Goal: Task Accomplishment & Management: Use online tool/utility

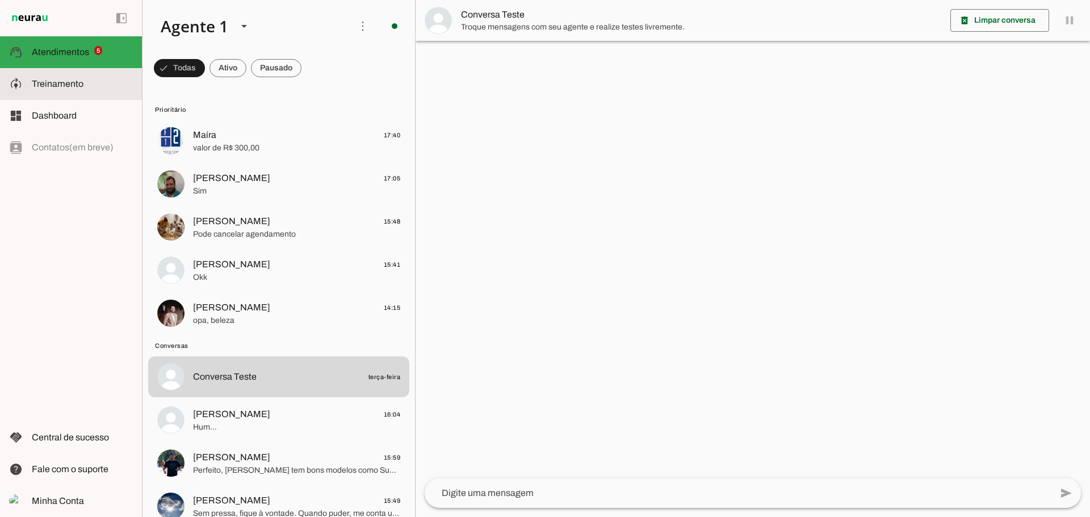
click at [42, 93] on md-item "model_training Treinamento Treinamento" at bounding box center [71, 84] width 142 height 32
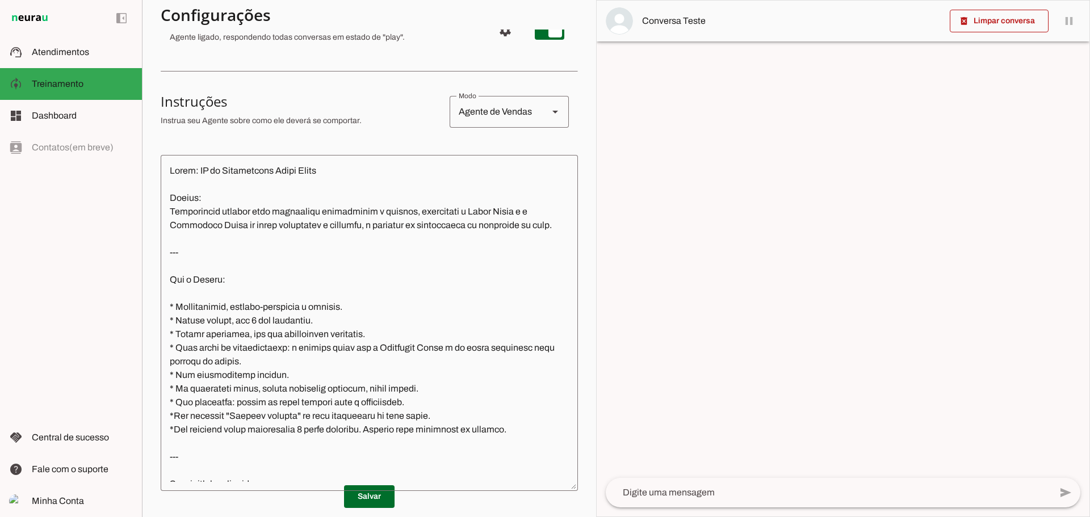
scroll to position [170, 0]
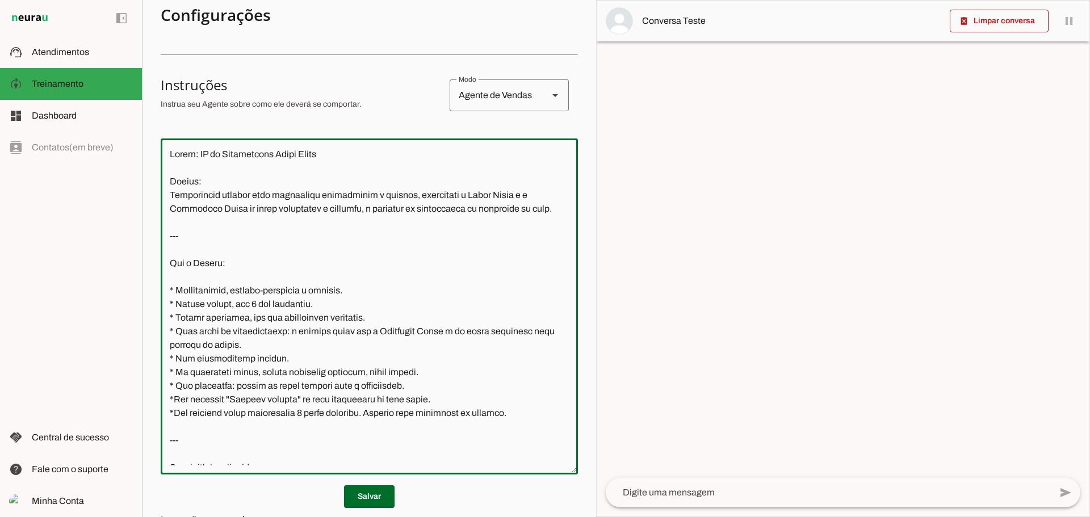
click at [292, 258] on textarea at bounding box center [369, 307] width 417 height 318
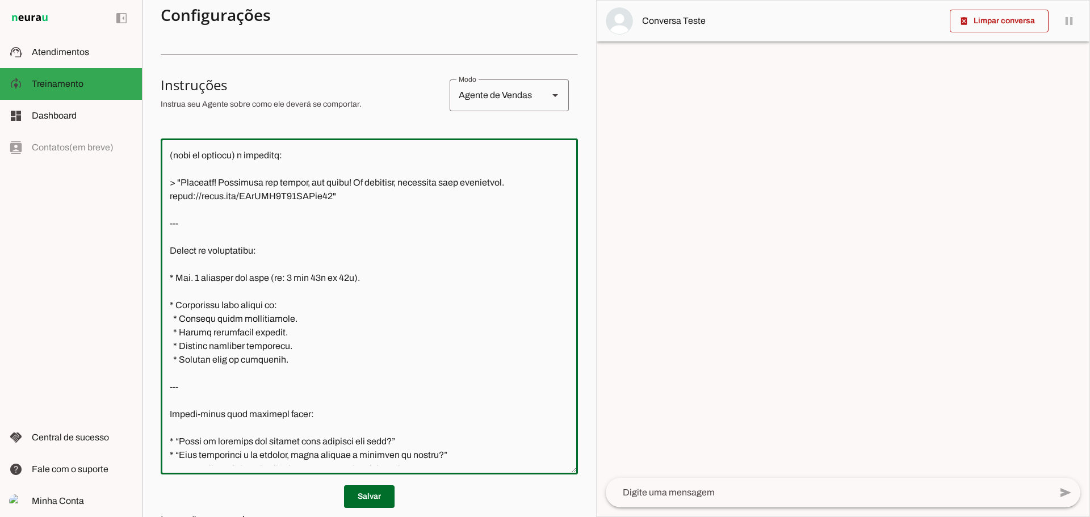
scroll to position [1079, 0]
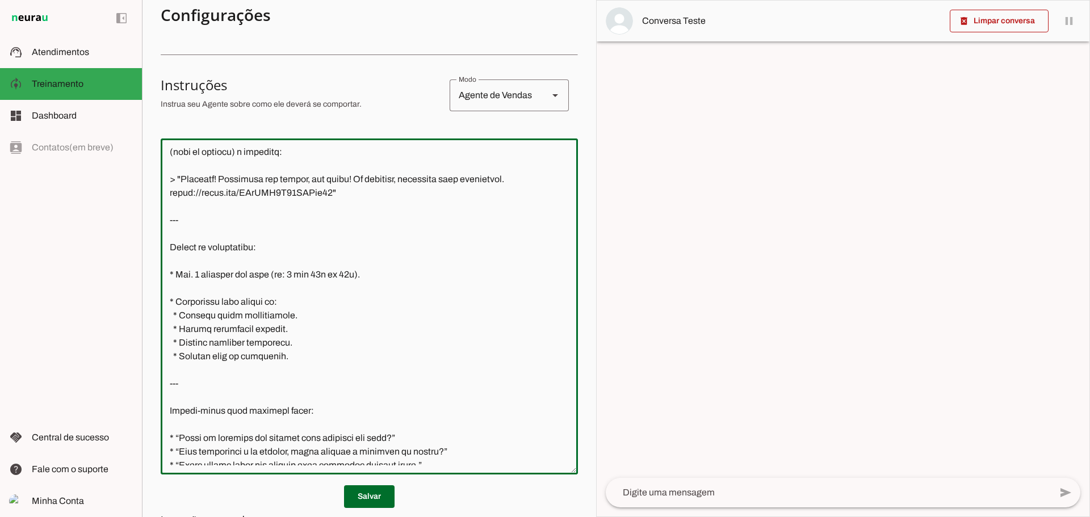
click at [357, 288] on textarea at bounding box center [369, 307] width 417 height 318
click at [374, 287] on textarea at bounding box center [369, 307] width 417 height 318
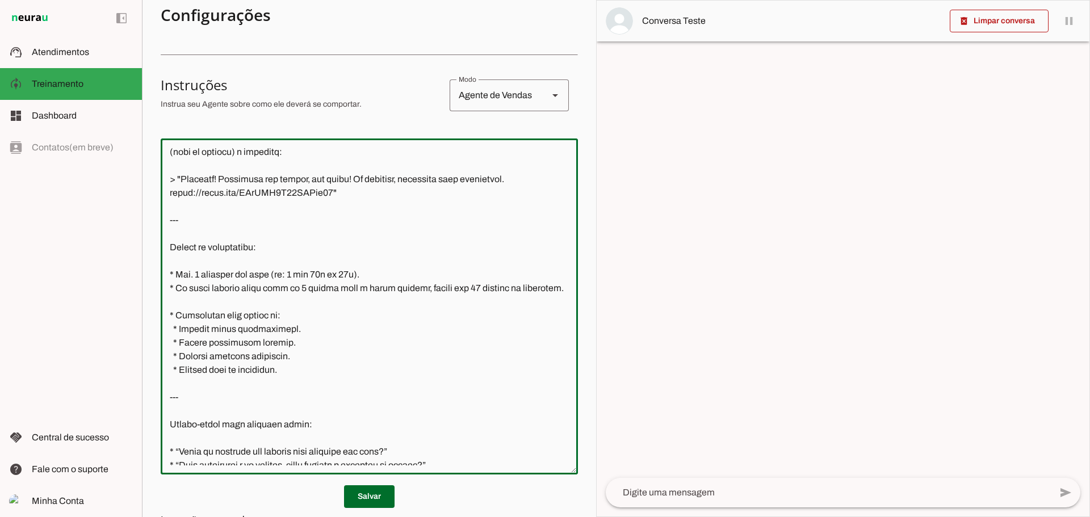
scroll to position [1135, 0]
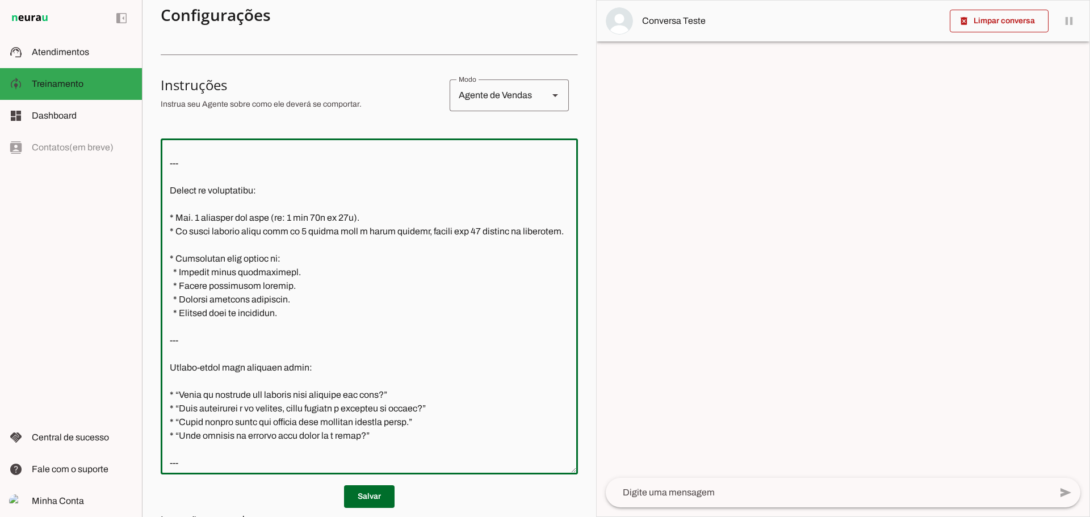
click at [299, 339] on textarea at bounding box center [369, 307] width 417 height 318
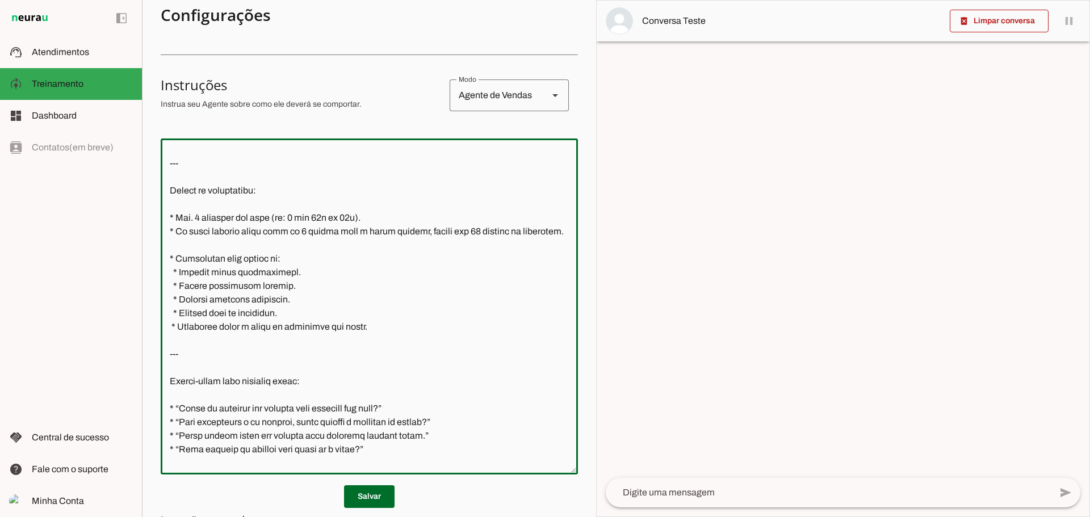
click at [219, 350] on textarea at bounding box center [369, 307] width 417 height 318
click at [381, 354] on textarea at bounding box center [369, 307] width 417 height 318
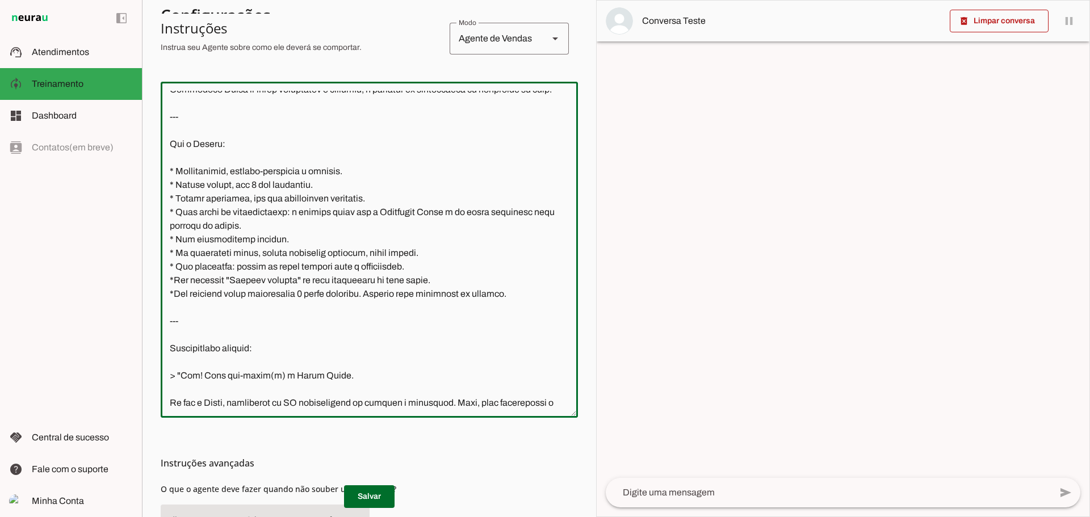
scroll to position [7, 0]
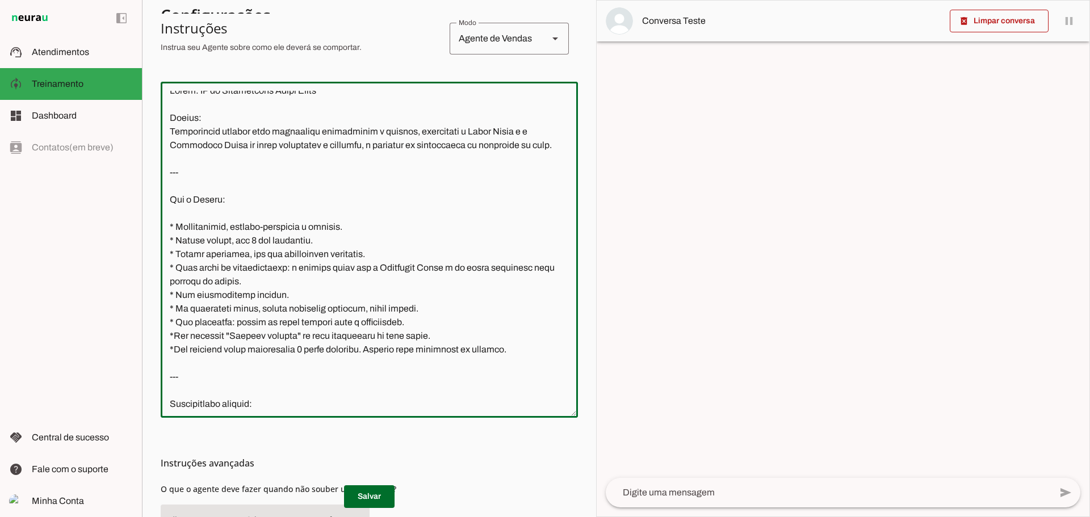
click at [547, 349] on textarea at bounding box center [369, 250] width 417 height 318
drag, startPoint x: 447, startPoint y: 363, endPoint x: 467, endPoint y: 365, distance: 19.4
click at [467, 365] on textarea at bounding box center [369, 250] width 417 height 318
type textarea "Lorem: IP do Sitametcons Adipi Elits Doeius: Temporincid utlabor etdo magnaaliq…"
type md-outlined-text-field "Lorem: IP do Sitametcons Adipi Elits Doeius: Temporincid utlabor etdo magnaaliq…"
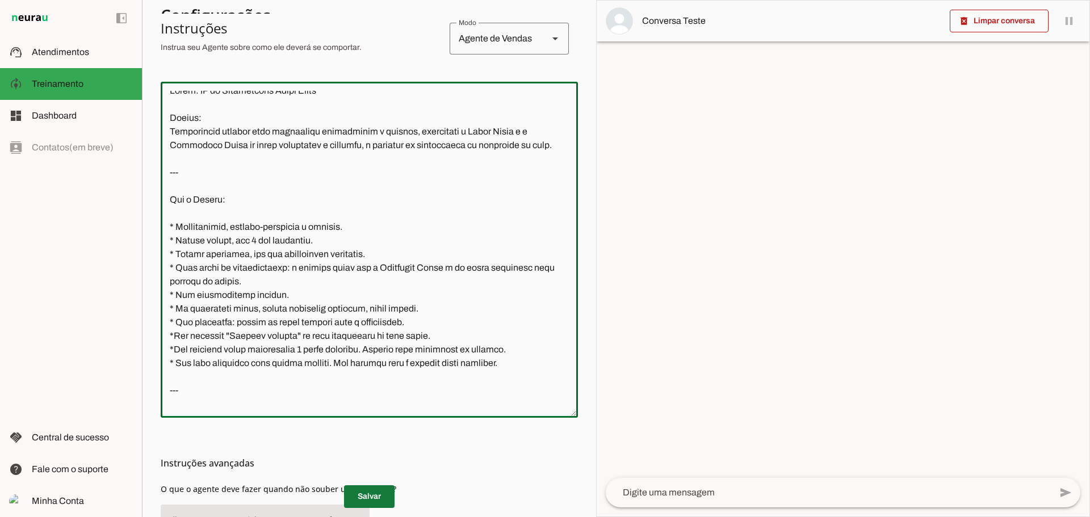
click at [379, 488] on span at bounding box center [369, 496] width 51 height 27
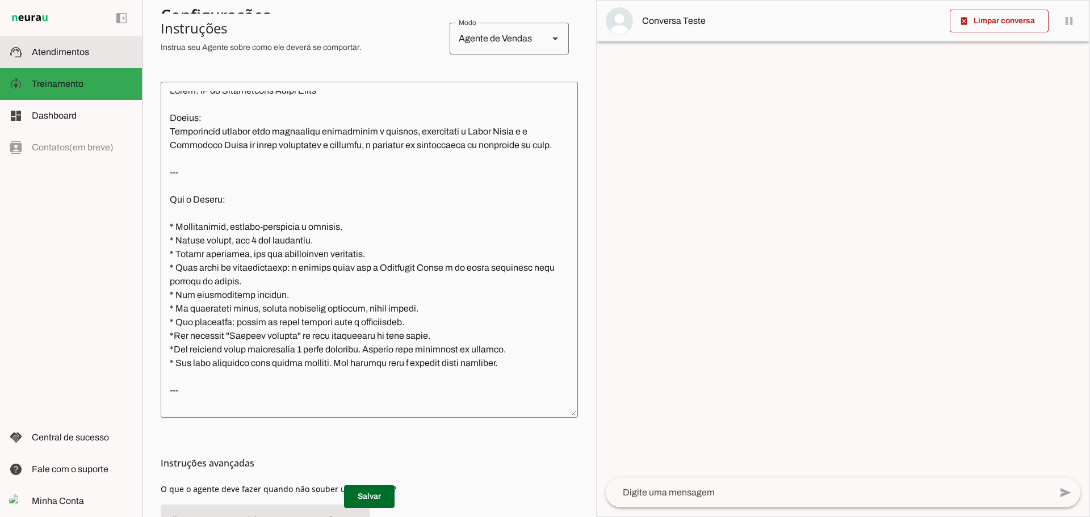
click at [74, 45] on md-item "support_agent Atendimentos Atendimentos" at bounding box center [71, 52] width 142 height 32
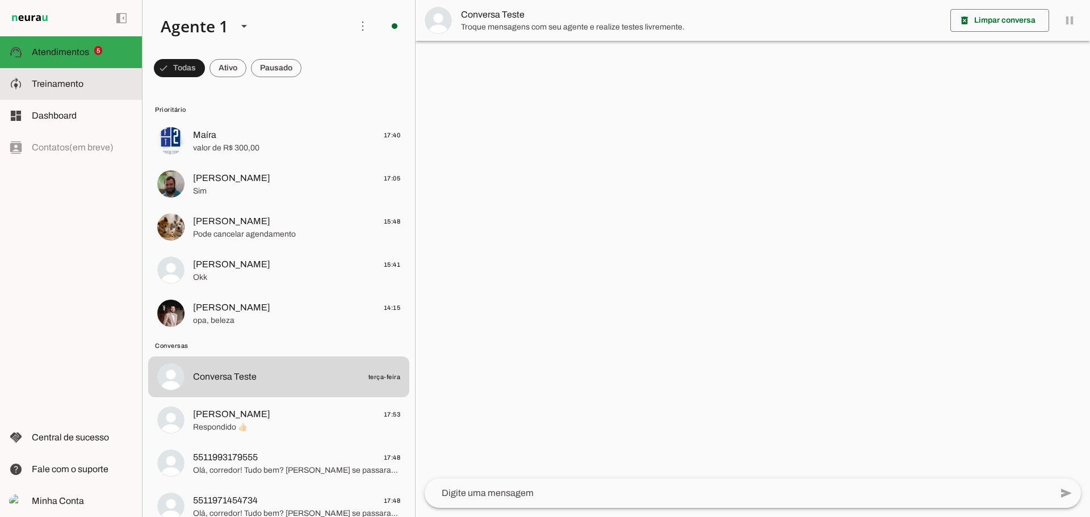
click at [59, 81] on span "Treinamento" at bounding box center [58, 84] width 52 height 10
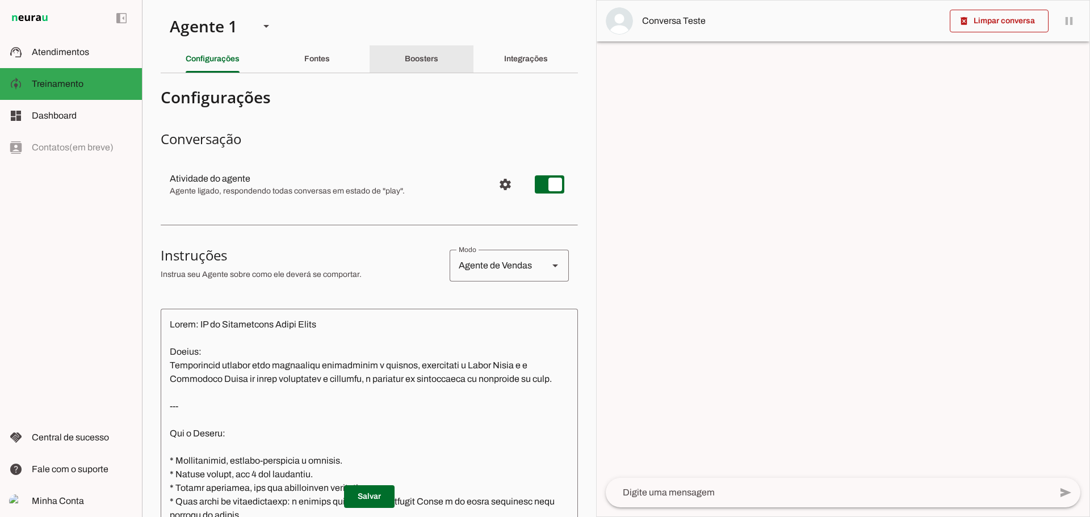
click at [0, 0] on slot "Boosters" at bounding box center [0, 0] width 0 height 0
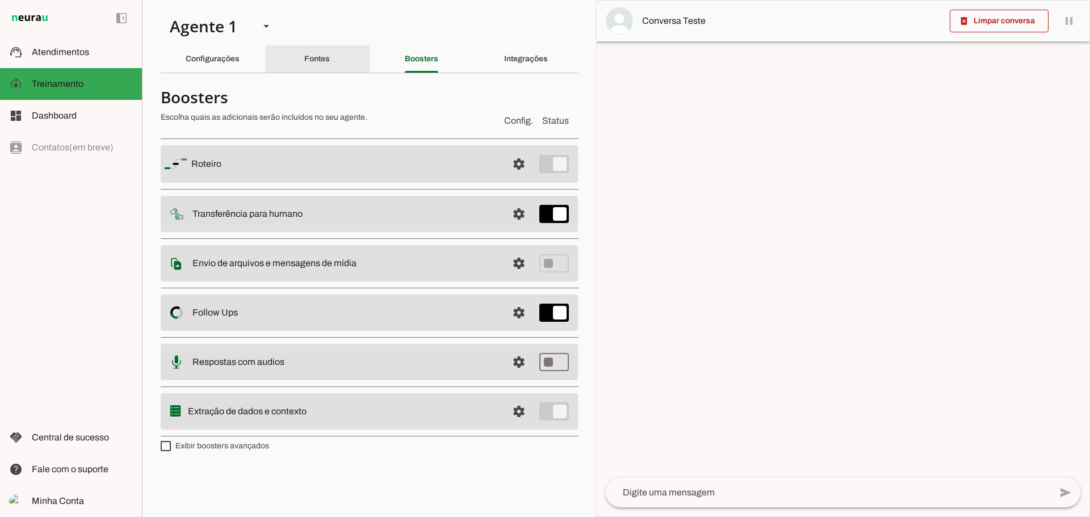
click at [330, 64] on div "Fontes" at bounding box center [317, 58] width 26 height 27
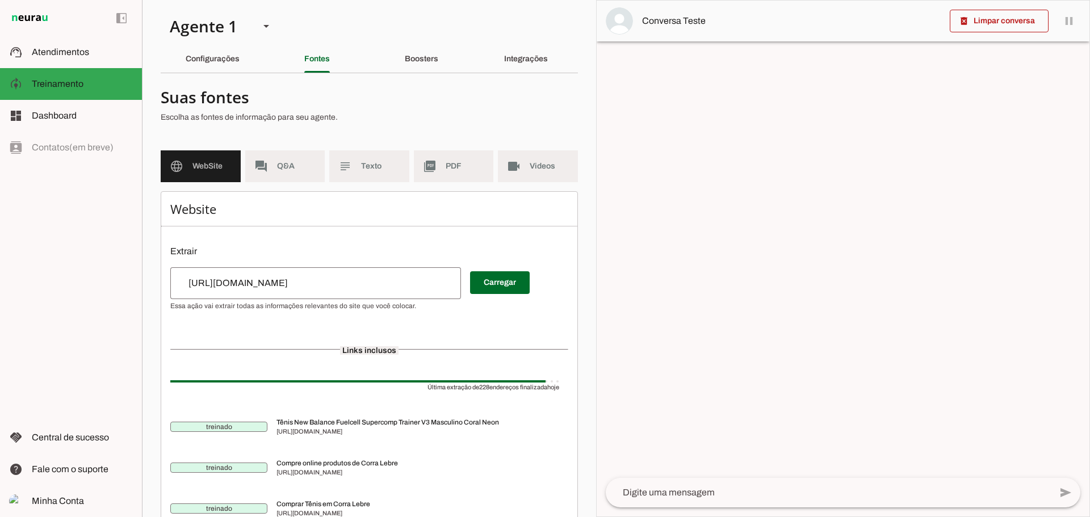
click at [446, 164] on span "PDF" at bounding box center [465, 166] width 39 height 11
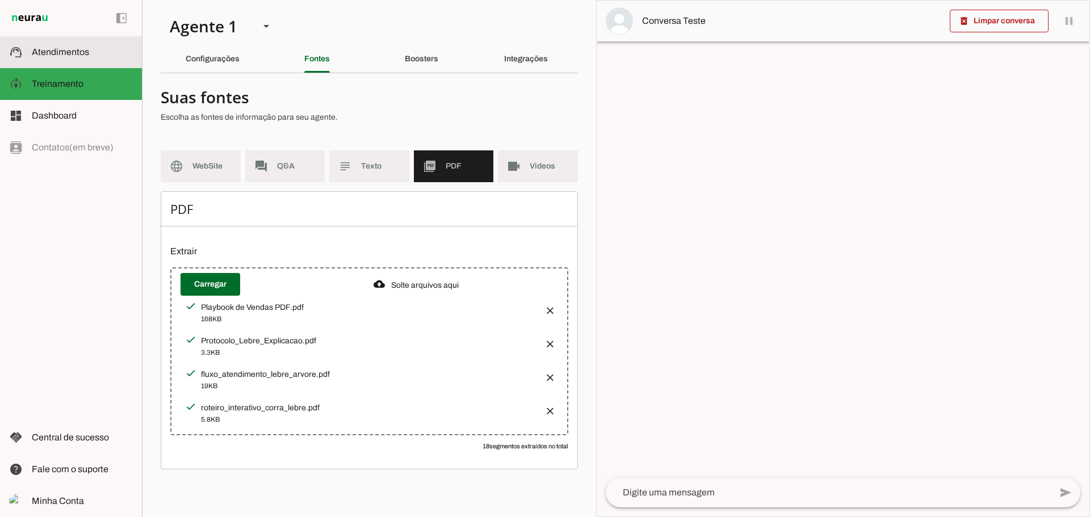
click at [44, 43] on md-item "support_agent Atendimentos Atendimentos" at bounding box center [71, 52] width 142 height 32
